Goal: Find specific page/section: Find specific page/section

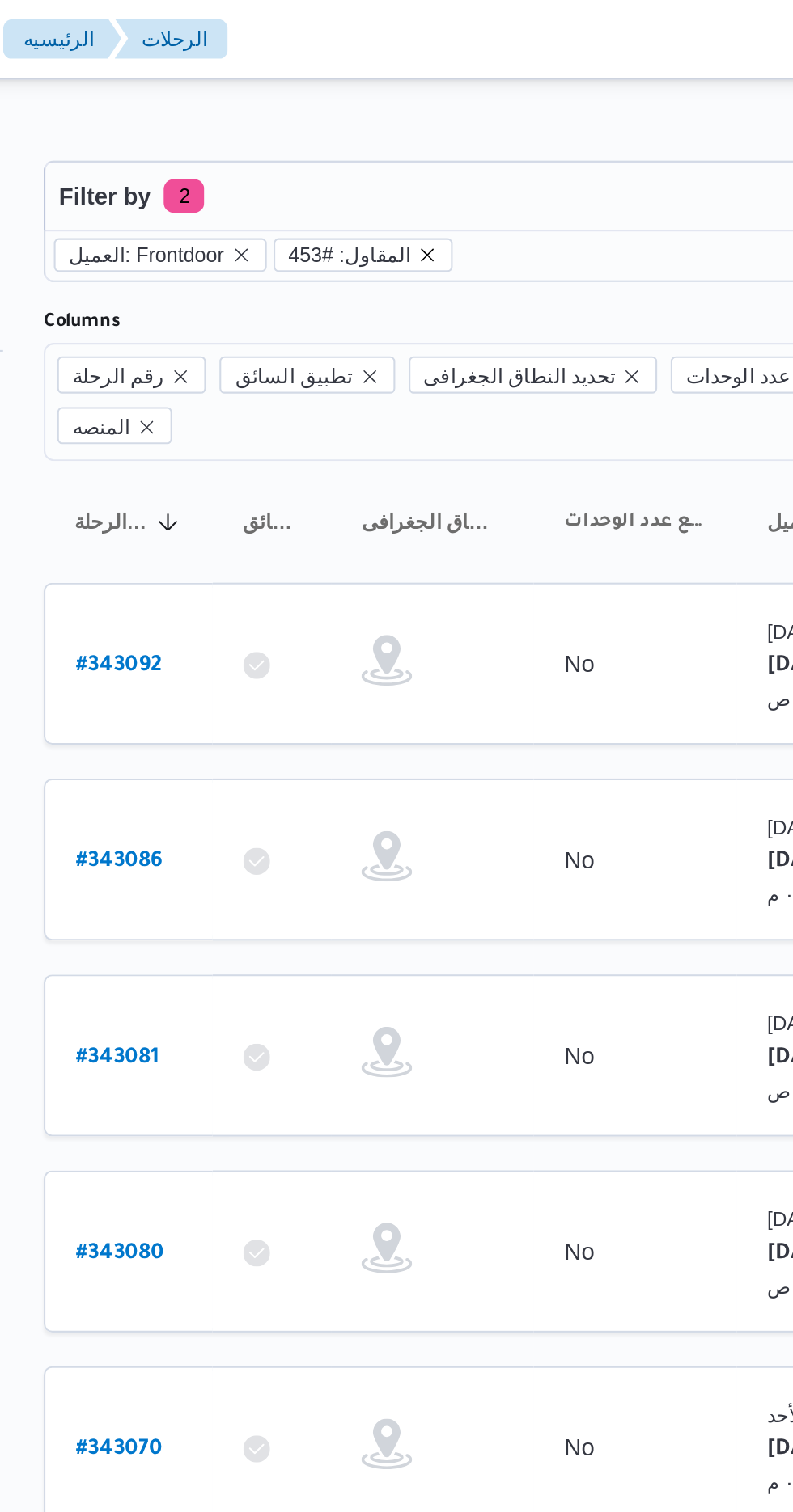
click at [391, 122] on icon "remove selected entity" at bounding box center [394, 122] width 6 height 6
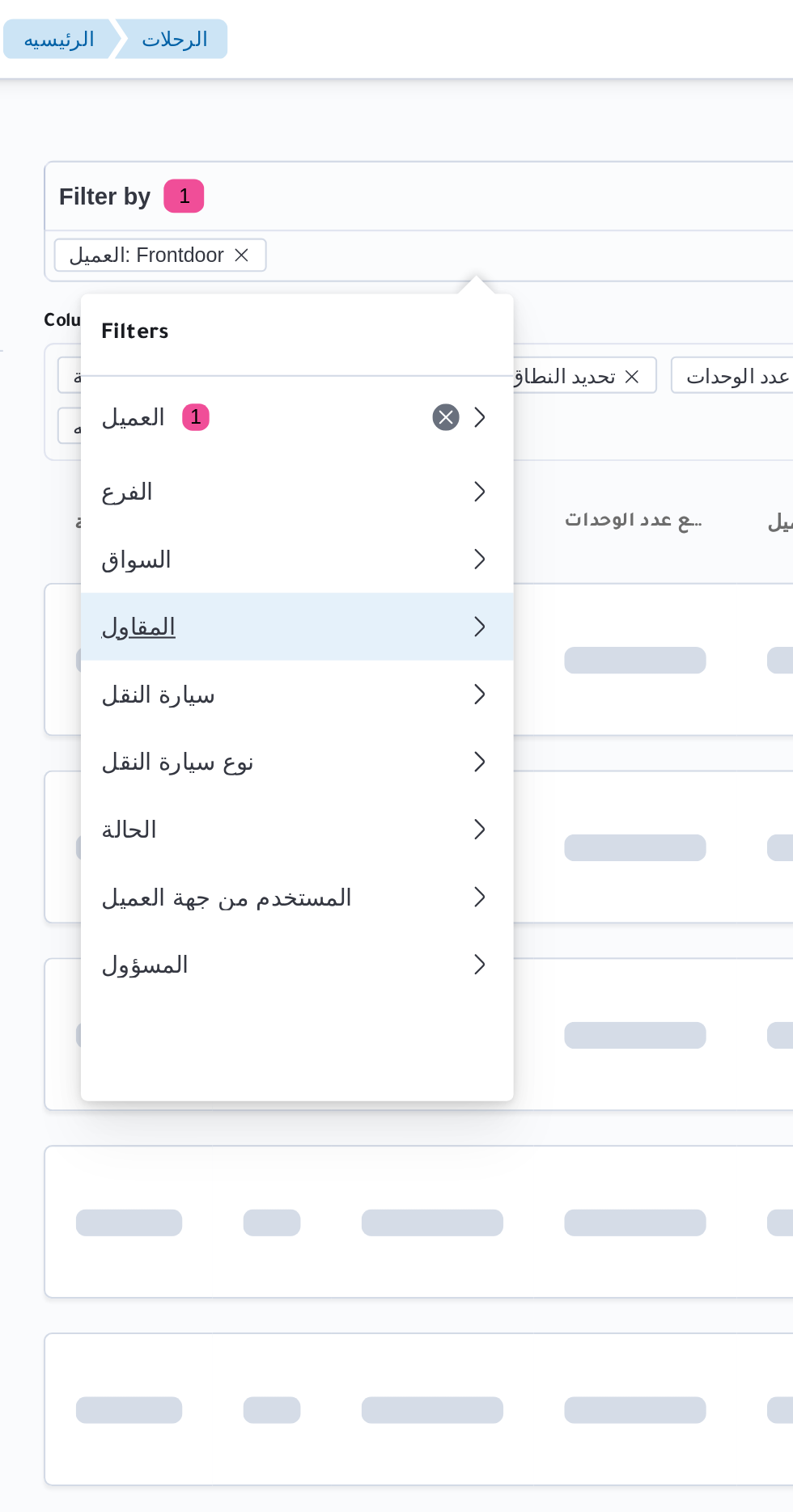
click at [319, 308] on div "المقاول" at bounding box center [322, 300] width 168 height 13
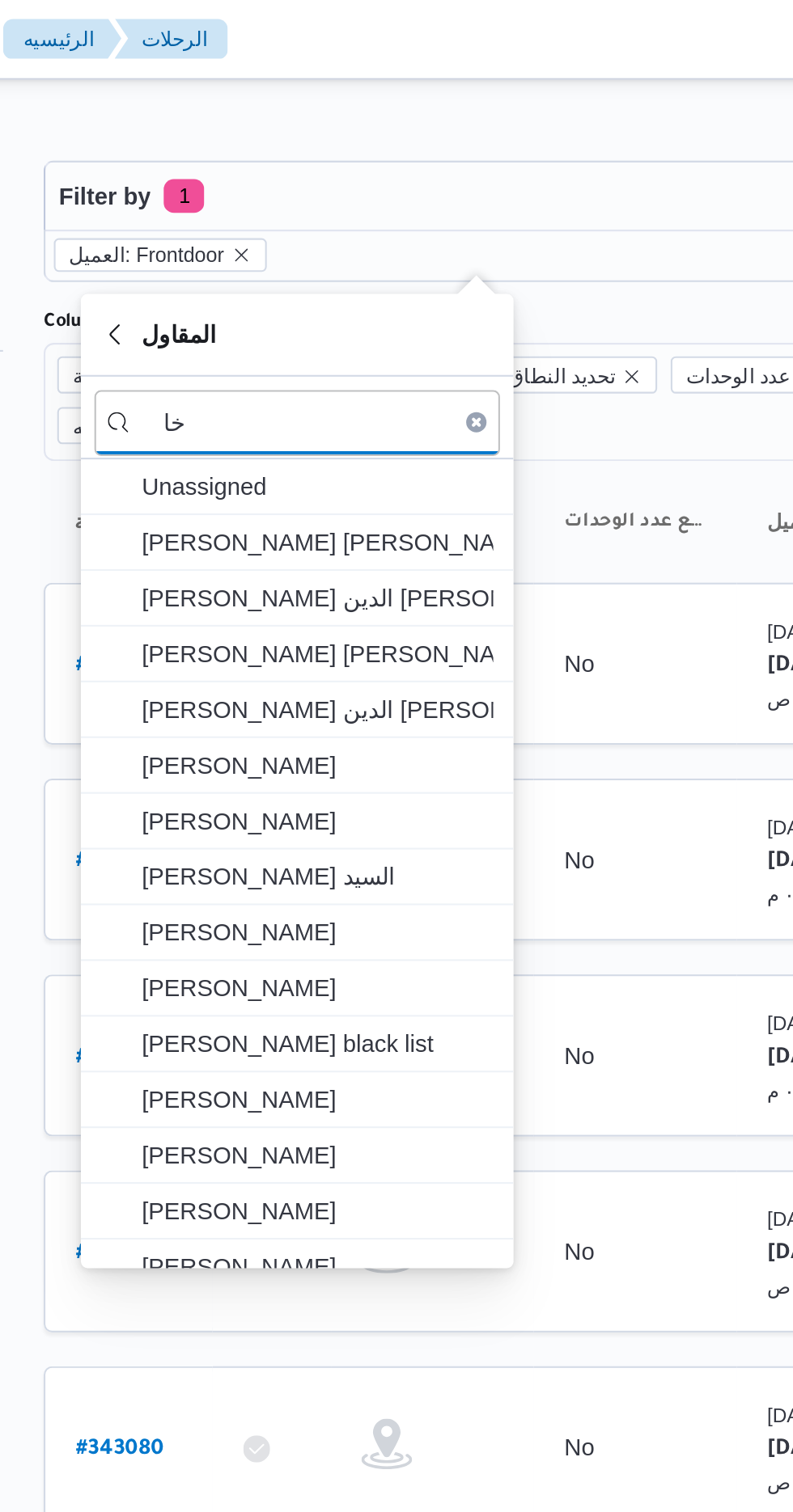
type input "خ"
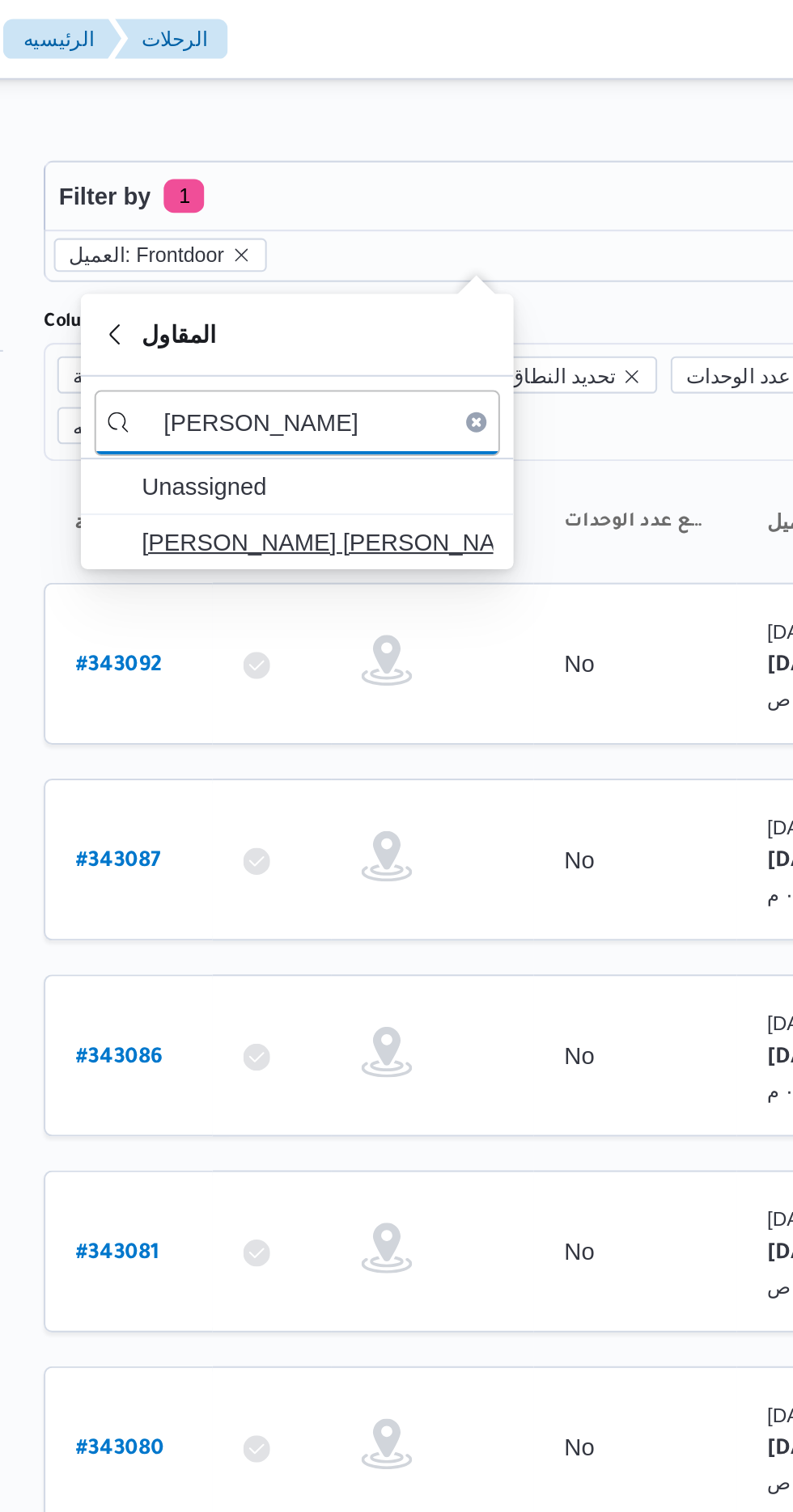
type input "[PERSON_NAME]"
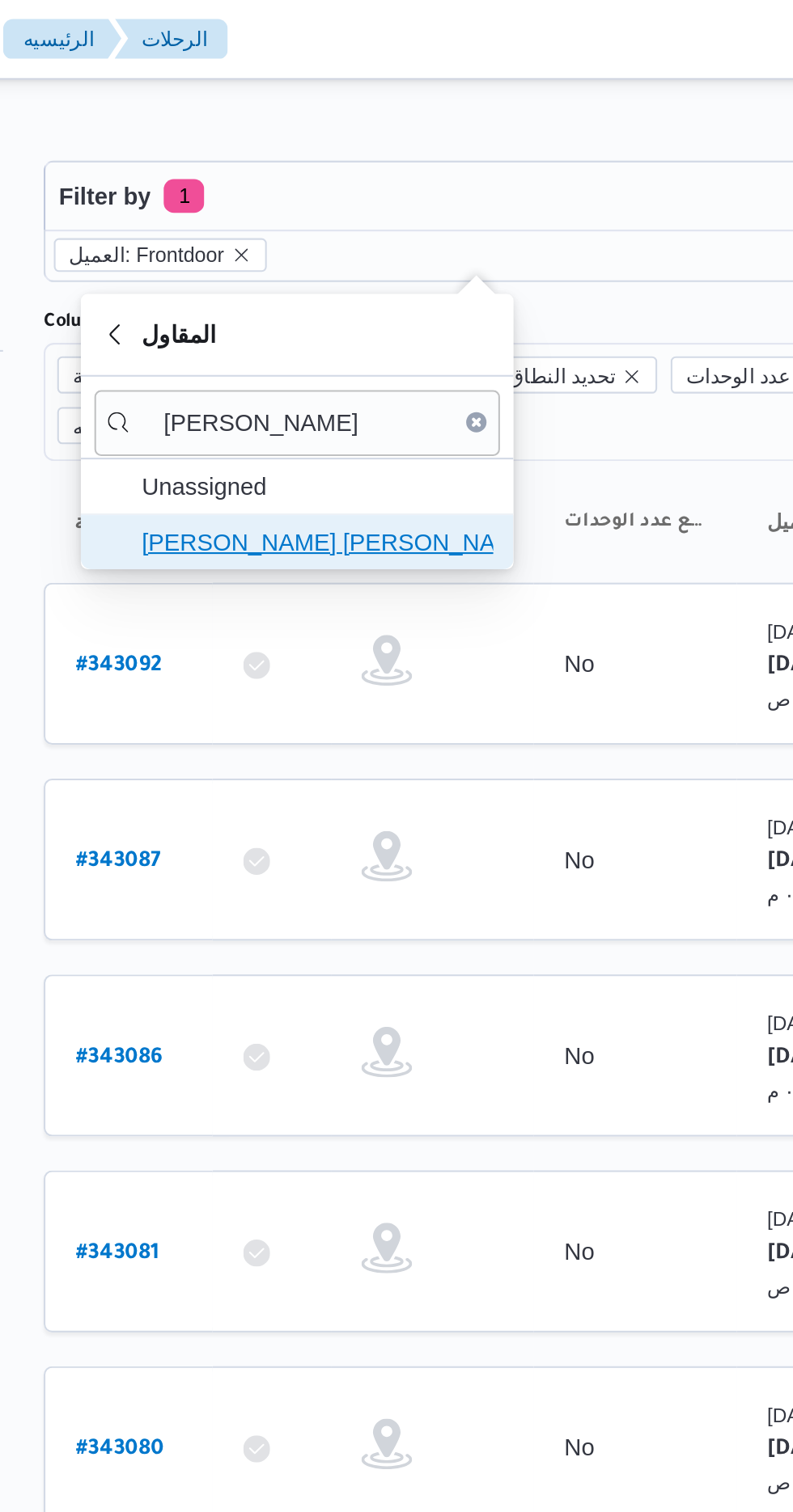
click at [351, 260] on span "[PERSON_NAME] [PERSON_NAME]" at bounding box center [341, 260] width 168 height 19
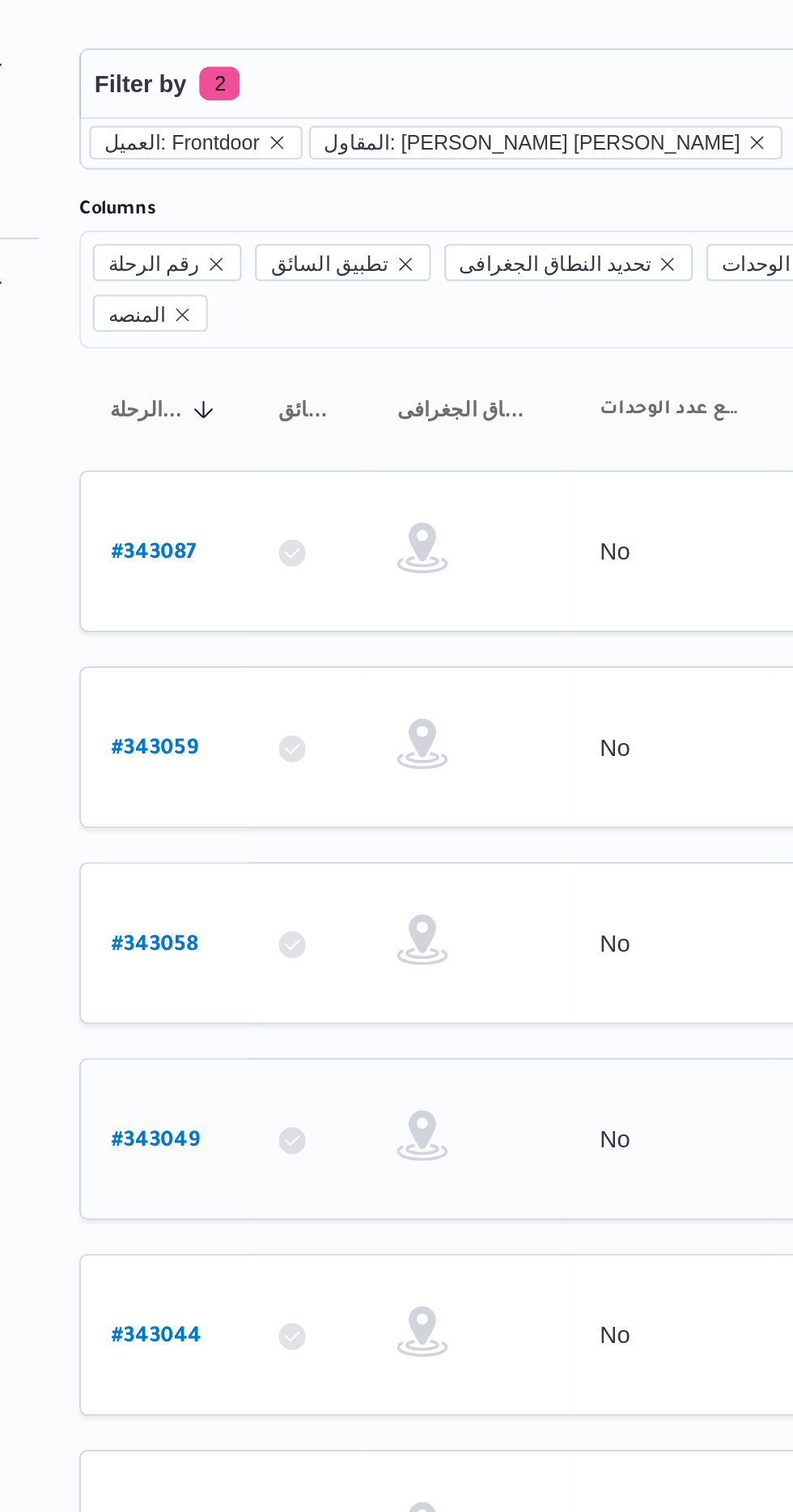
click at [256, 596] on b "# 343049" at bounding box center [246, 602] width 42 height 12
